Goal: Task Accomplishment & Management: Complete application form

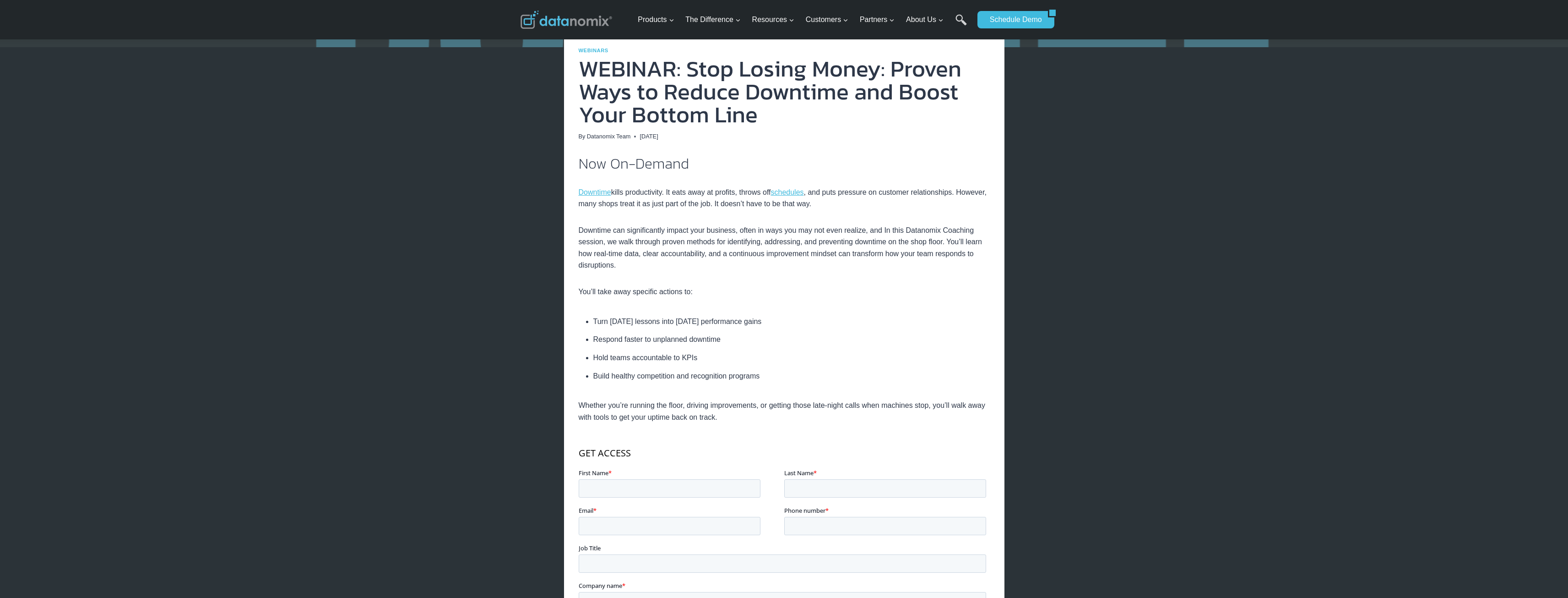
scroll to position [183, 0]
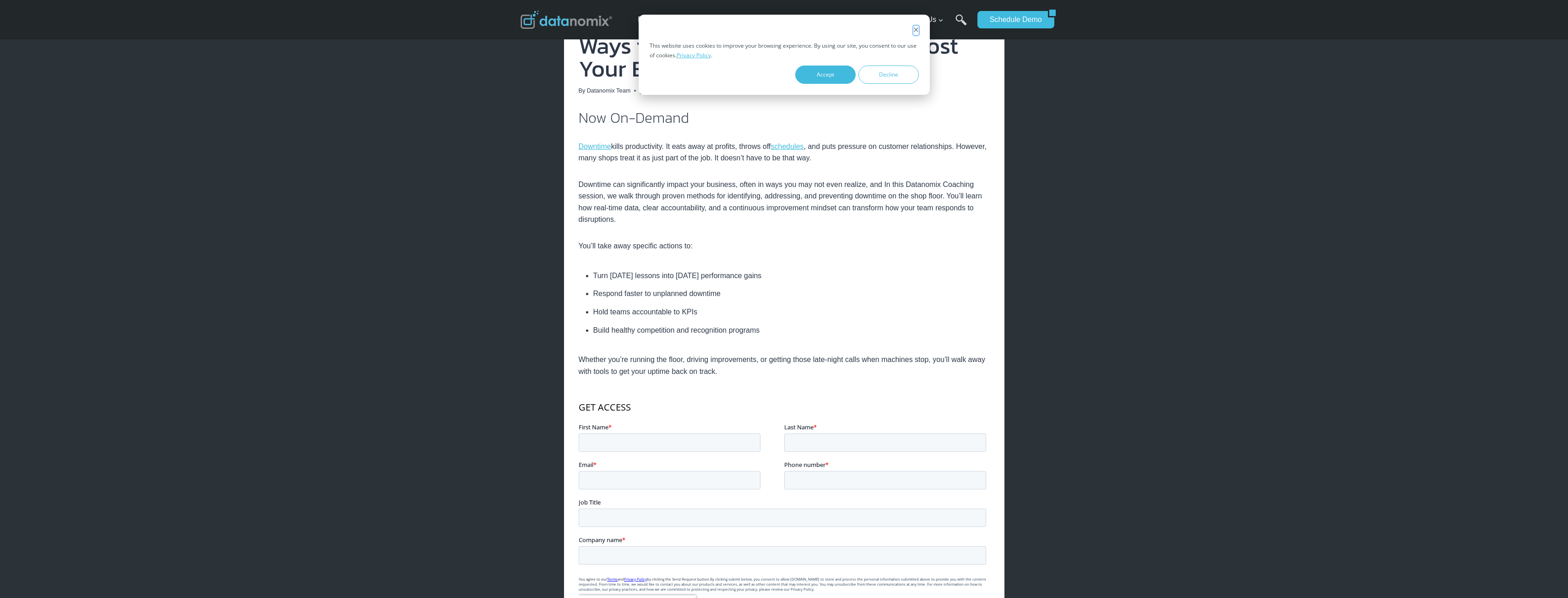
click at [915, 30] on icon "Dismiss cookie banner" at bounding box center [916, 29] width 5 height 5
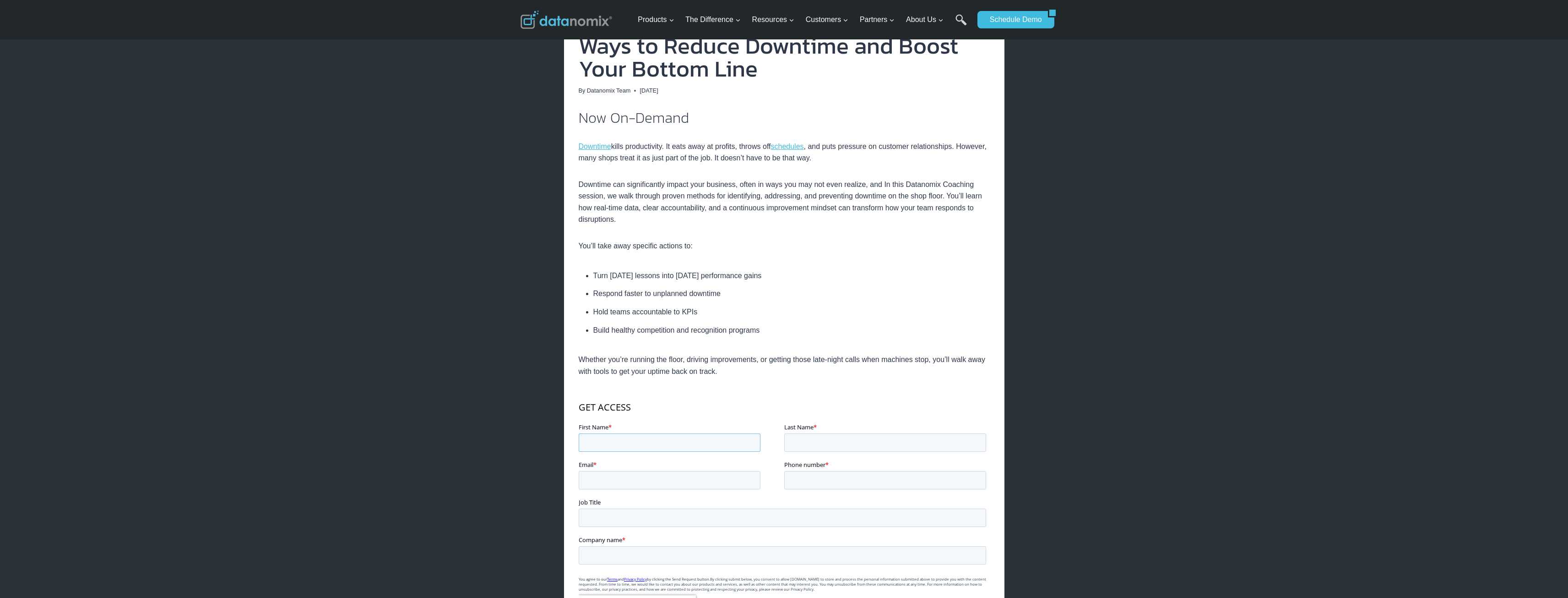
click at [607, 446] on input "First Name *" at bounding box center [669, 443] width 182 height 19
type input "[PERSON_NAME]"
type input "[PERSON_NAME][EMAIL_ADDRESS][PERSON_NAME][DOMAIN_NAME]"
type input "5806565240"
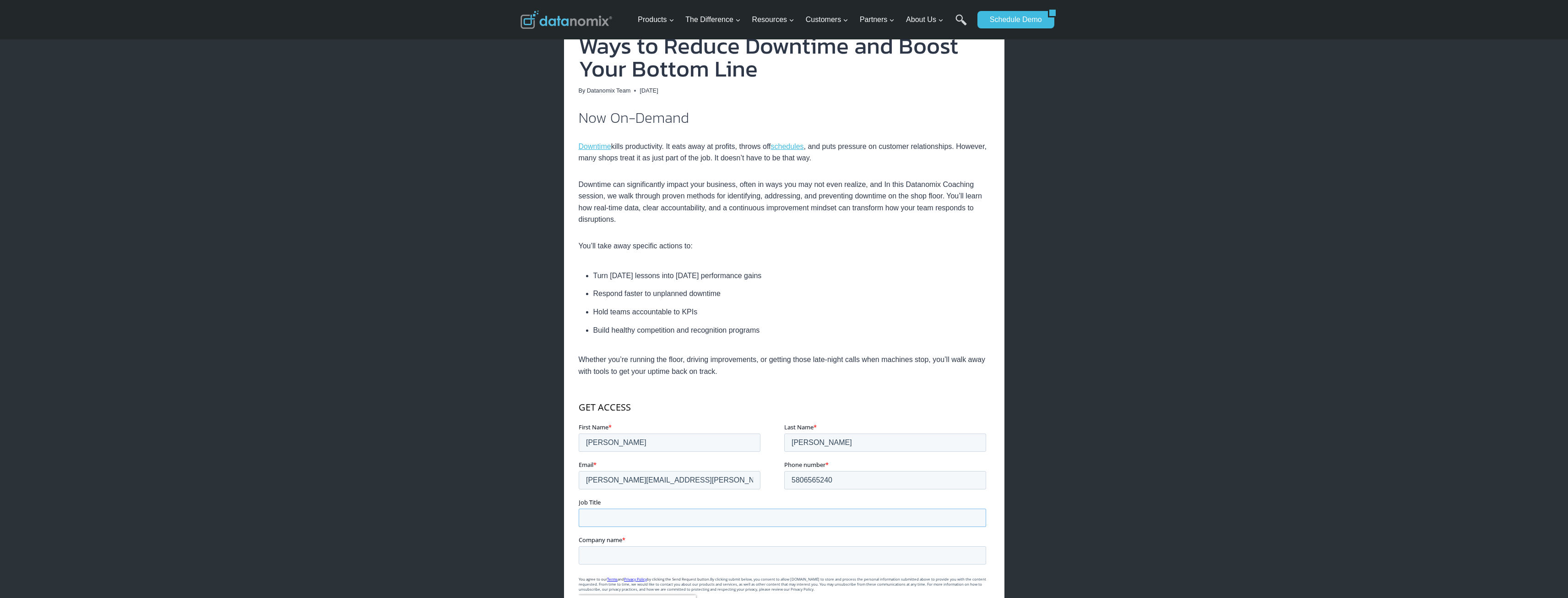
click at [606, 514] on input "Job Title" at bounding box center [781, 517] width 408 height 19
type input "Shop [PERSON_NAME]"
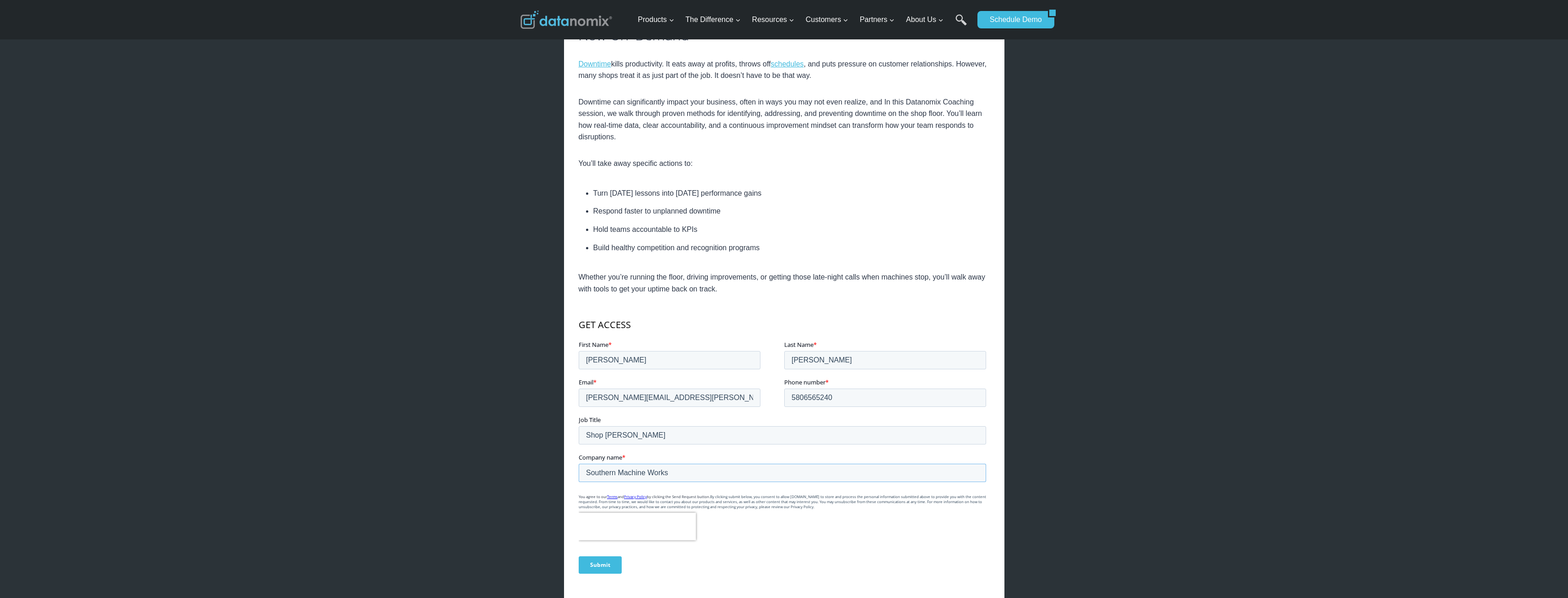
scroll to position [321, 0]
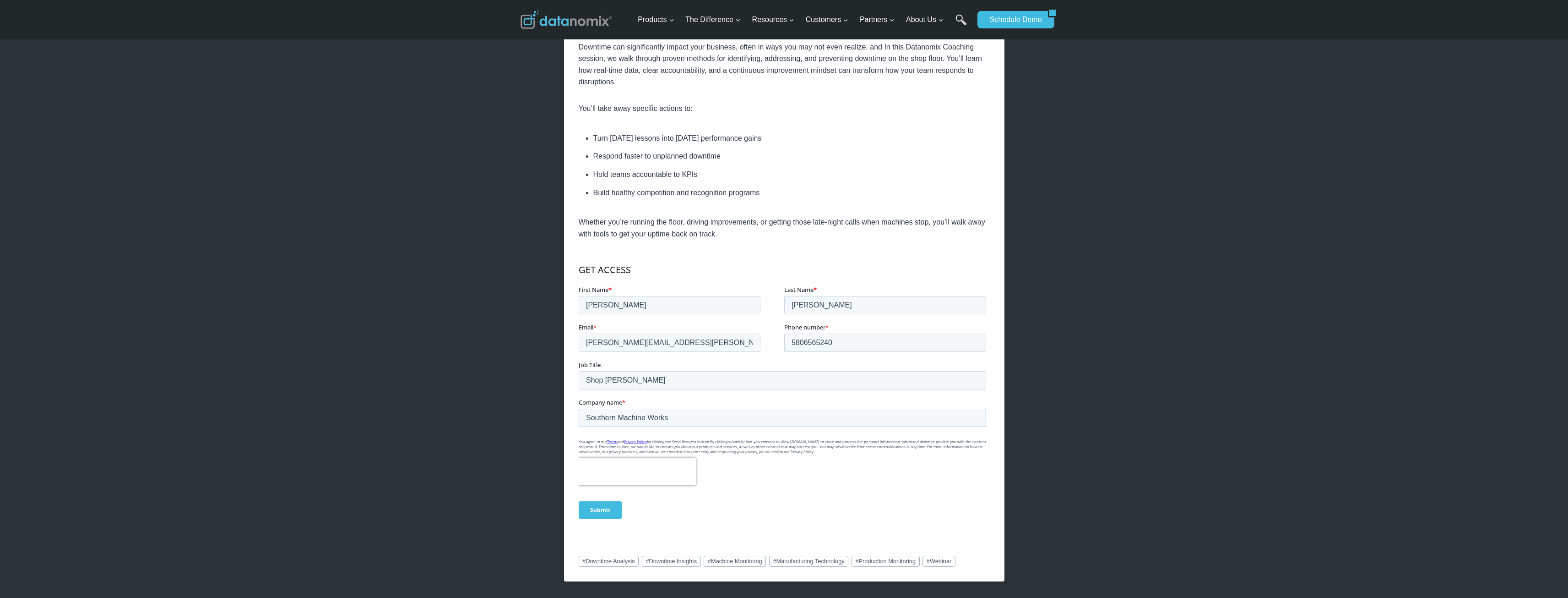
type input "Southern Machine Works"
click at [610, 508] on input "Submit" at bounding box center [599, 510] width 43 height 18
